Goal: Information Seeking & Learning: Learn about a topic

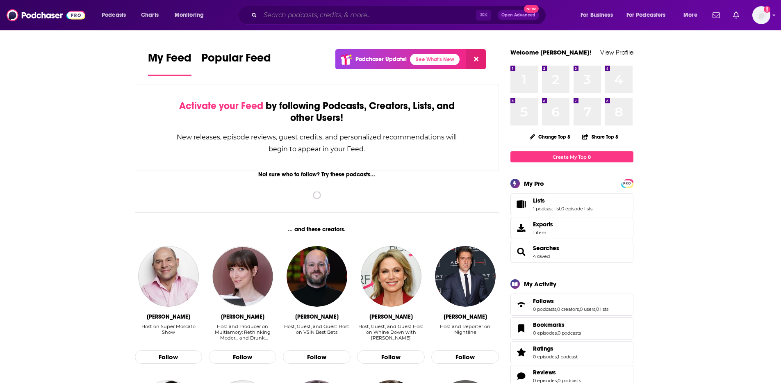
click at [306, 15] on input "Search podcasts, credits, & more..." at bounding box center [368, 15] width 216 height 13
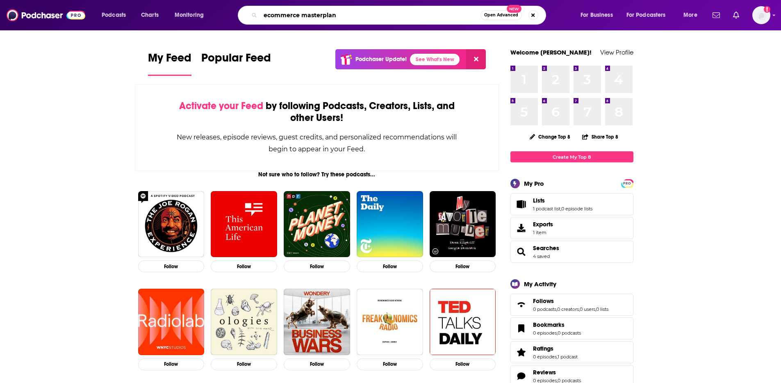
type input "ecommerce masterplan"
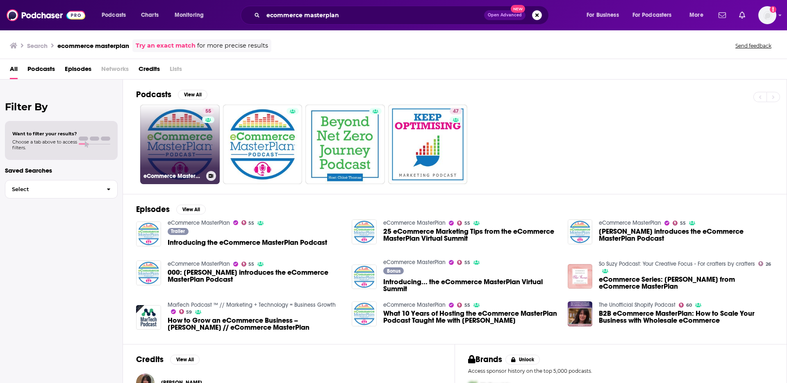
click at [184, 134] on link "55 eCommerce MasterPlan" at bounding box center [180, 145] width 80 height 80
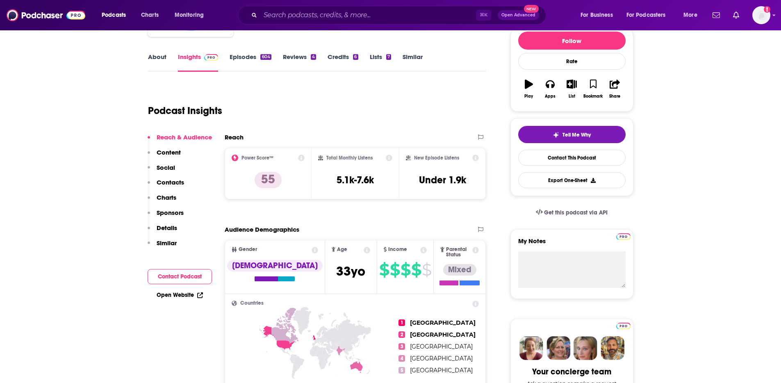
scroll to position [121, 0]
